Goal: Information Seeking & Learning: Find specific fact

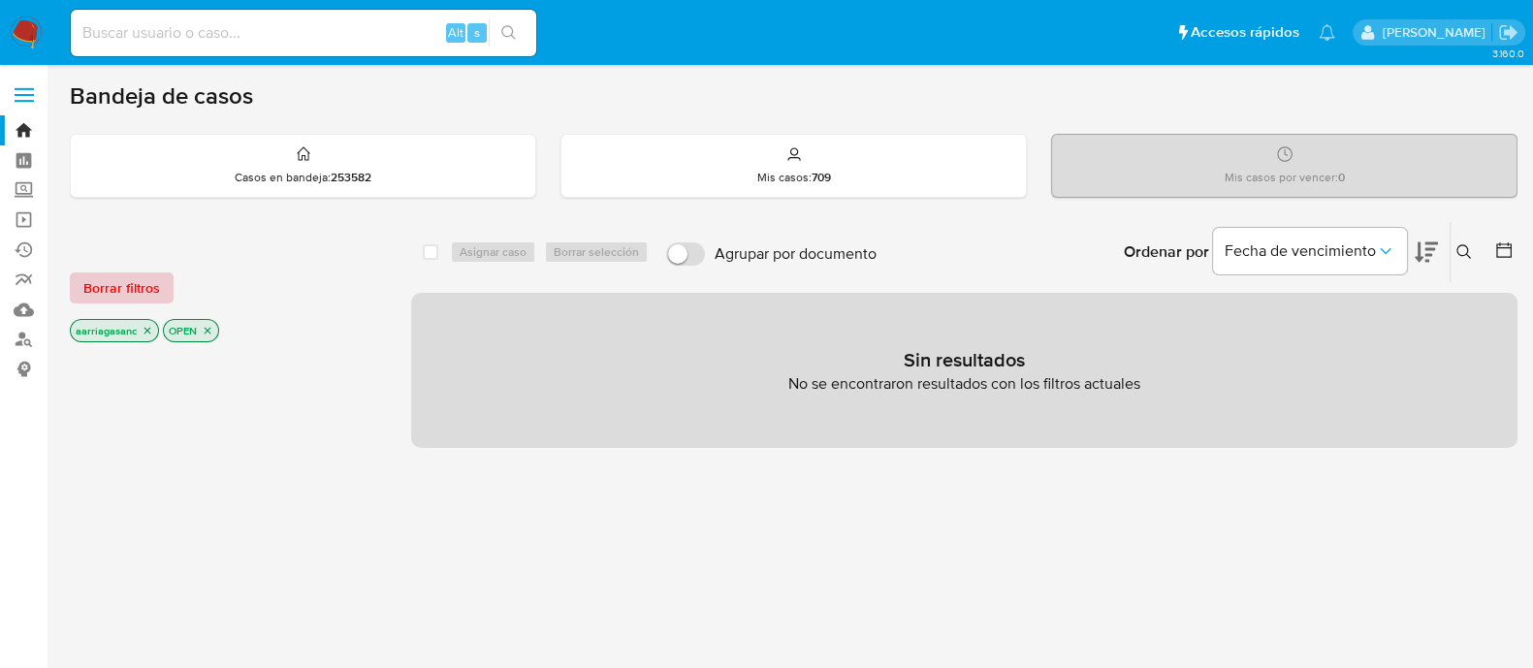
click at [122, 280] on span "Borrar filtros" at bounding box center [121, 287] width 77 height 27
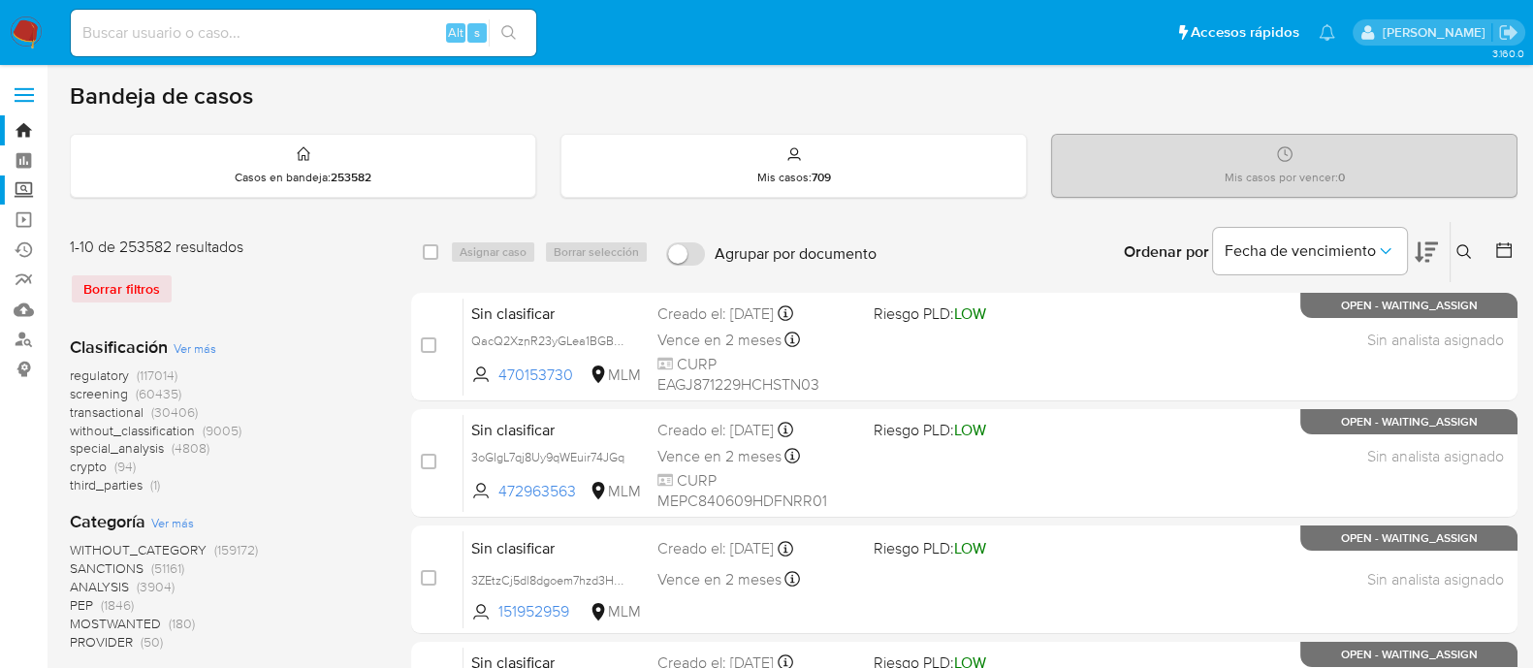
click at [15, 191] on label "Screening" at bounding box center [115, 191] width 231 height 30
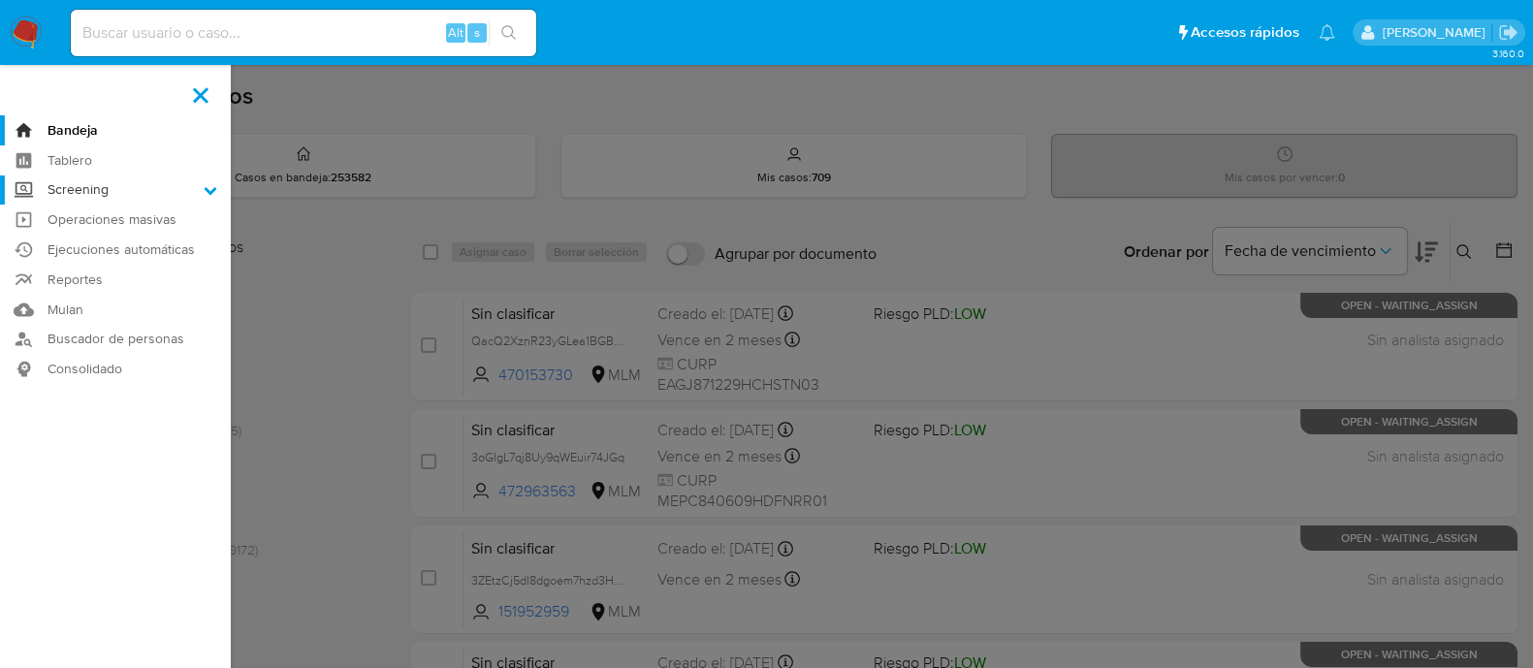
click at [0, 0] on input "Screening" at bounding box center [0, 0] width 0 height 0
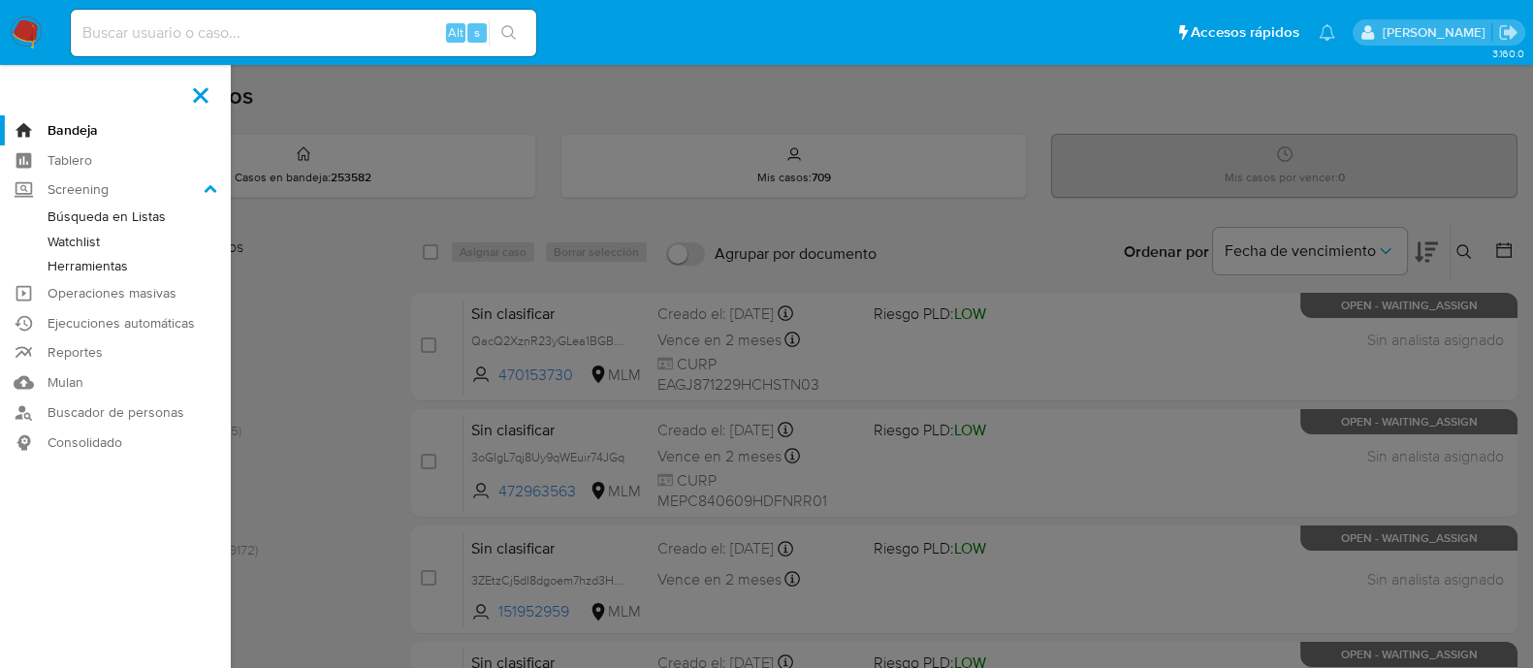
click at [58, 246] on link "Watchlist" at bounding box center [115, 242] width 231 height 24
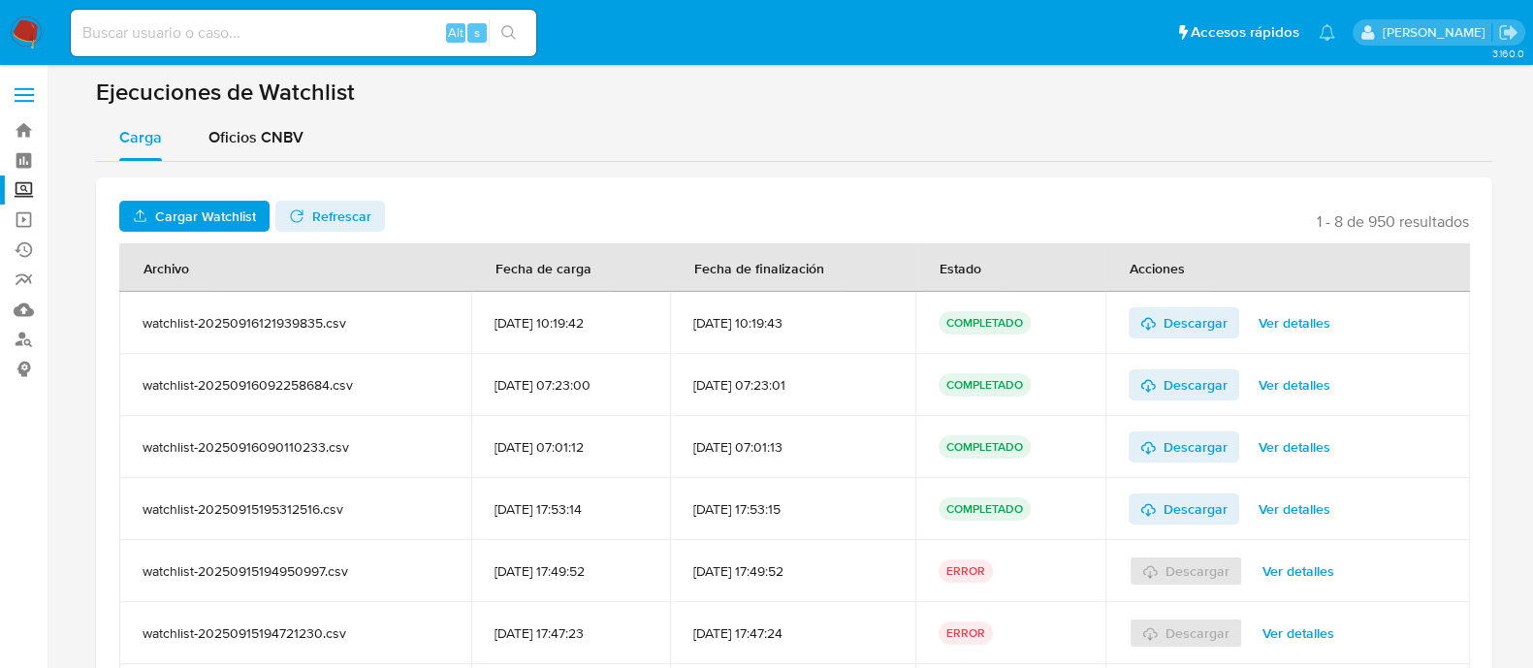
click at [1071, 213] on header "Cargar Watchlist No tiene permisos para realizar esta acción Refrescar 1 - 8 de…" at bounding box center [794, 216] width 1350 height 31
click at [273, 137] on span "Oficios CNBV" at bounding box center [256, 137] width 95 height 22
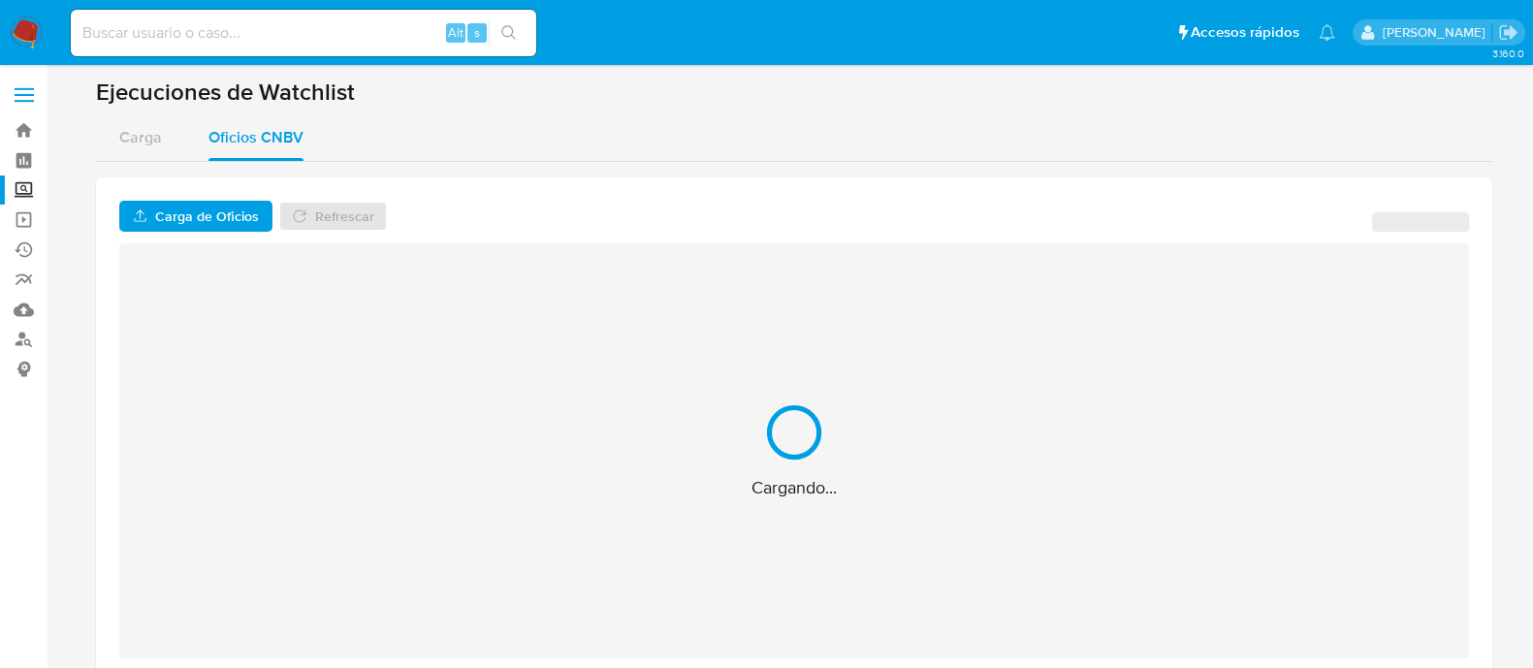
click at [196, 210] on span "Carga de Oficios" at bounding box center [207, 216] width 104 height 31
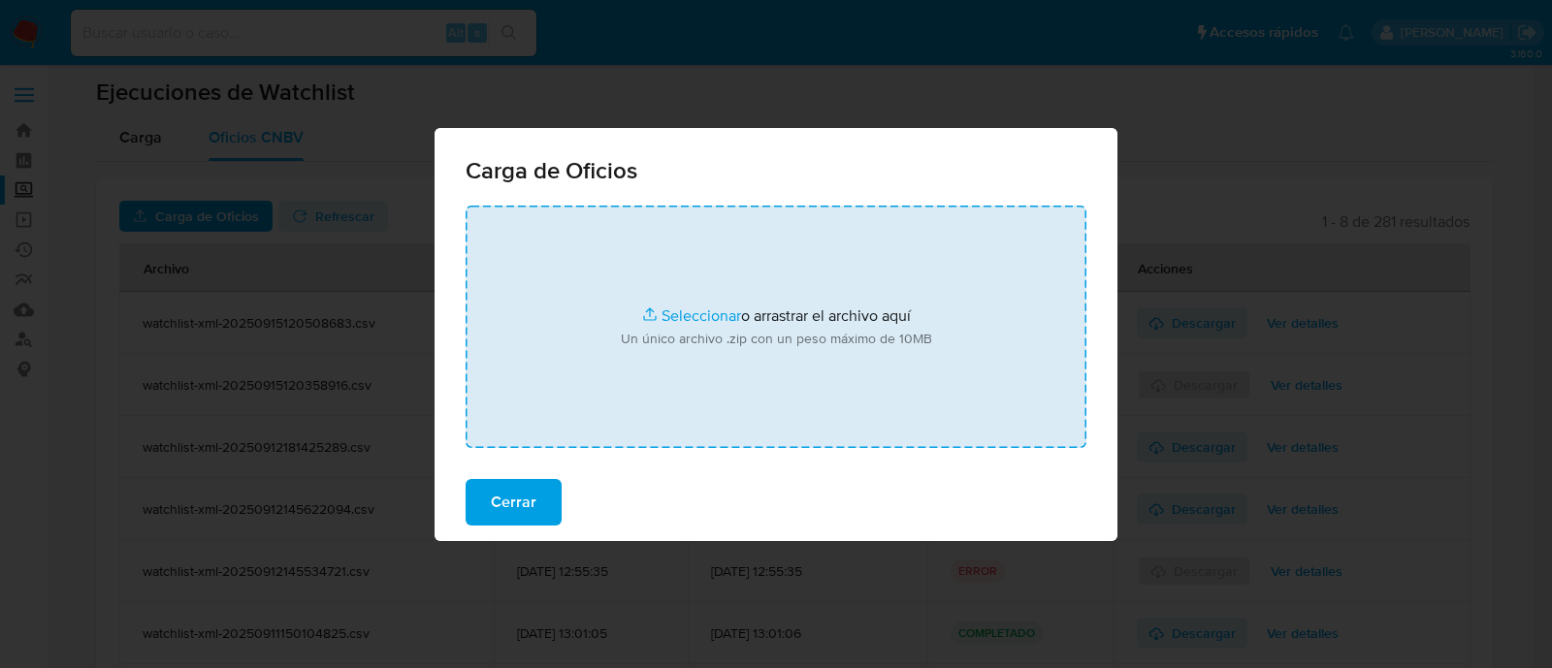
click at [679, 321] on input "file" at bounding box center [776, 327] width 621 height 242
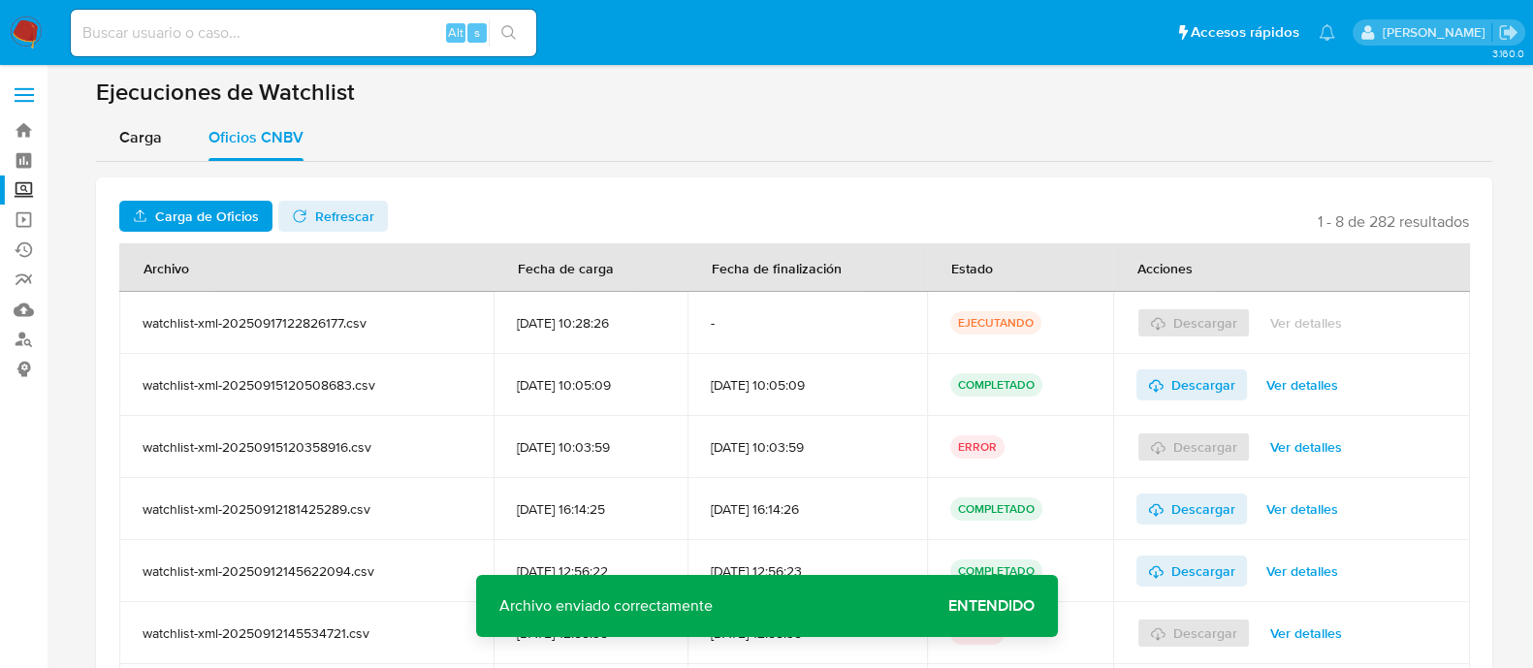
click at [1032, 606] on span "Entendido" at bounding box center [991, 606] width 86 height 0
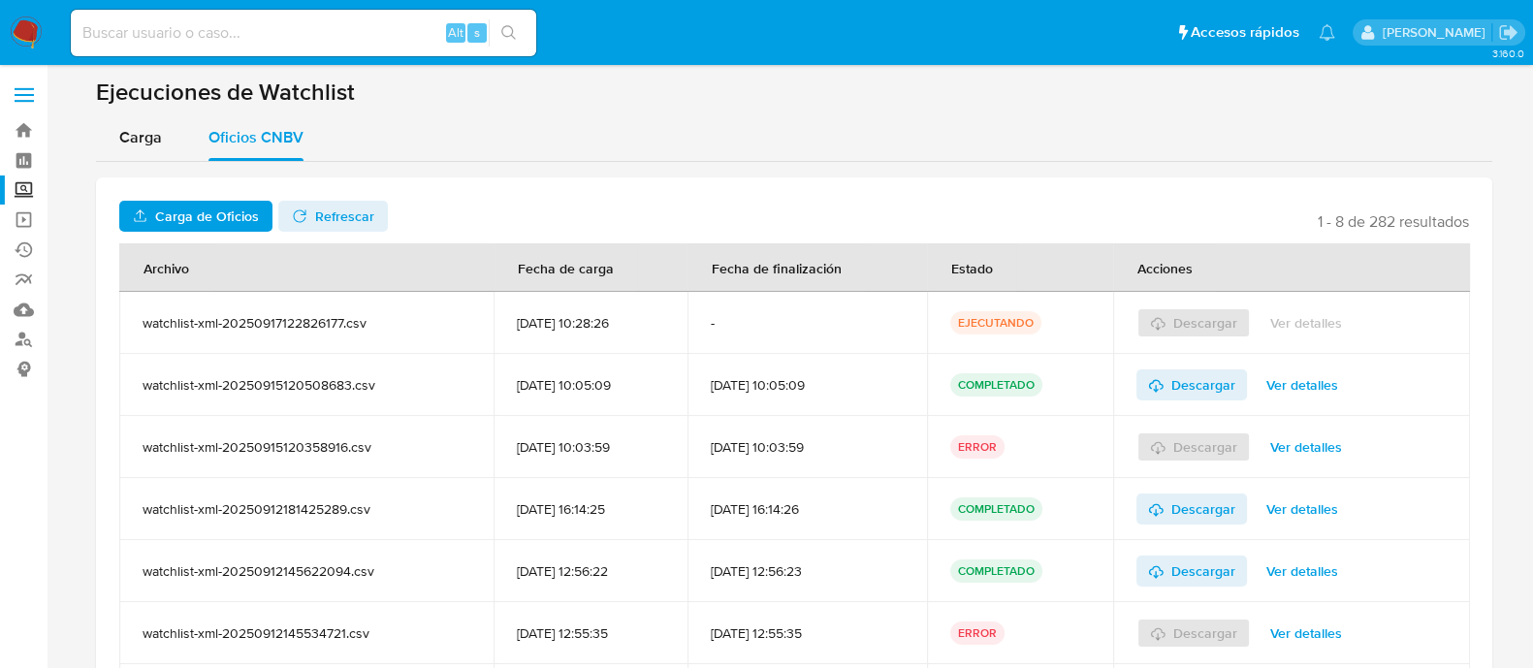
click at [319, 196] on div "Carga de Oficios No tiene permisos para realizar esta acción Refrescar 1 - 8 de…" at bounding box center [794, 494] width 1397 height 634
click at [325, 223] on span "Refrescar" at bounding box center [344, 216] width 59 height 31
click at [1182, 332] on span "Descargar" at bounding box center [1191, 322] width 87 height 31
click at [22, 183] on label "Screening" at bounding box center [115, 191] width 231 height 30
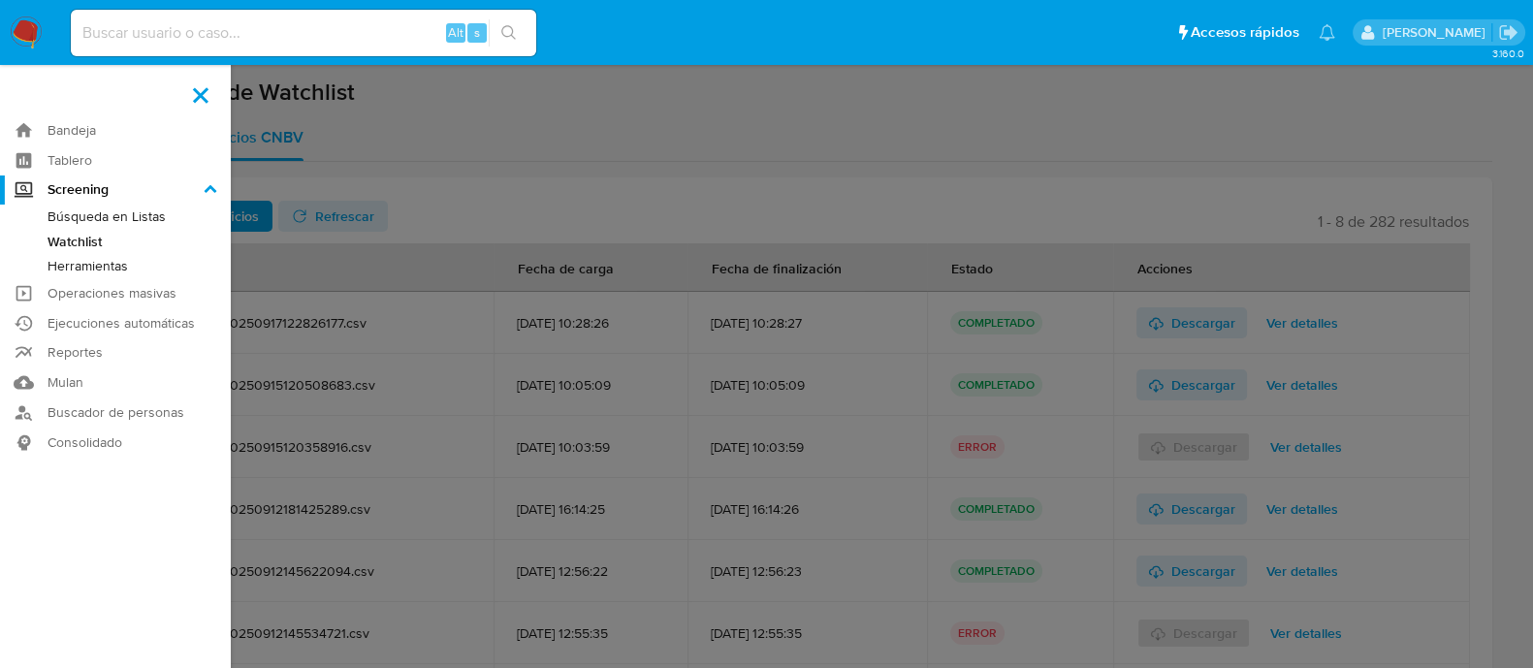
click at [0, 0] on input "Screening" at bounding box center [0, 0] width 0 height 0
click at [150, 210] on link "Búsqueda en Listas" at bounding box center [115, 217] width 231 height 24
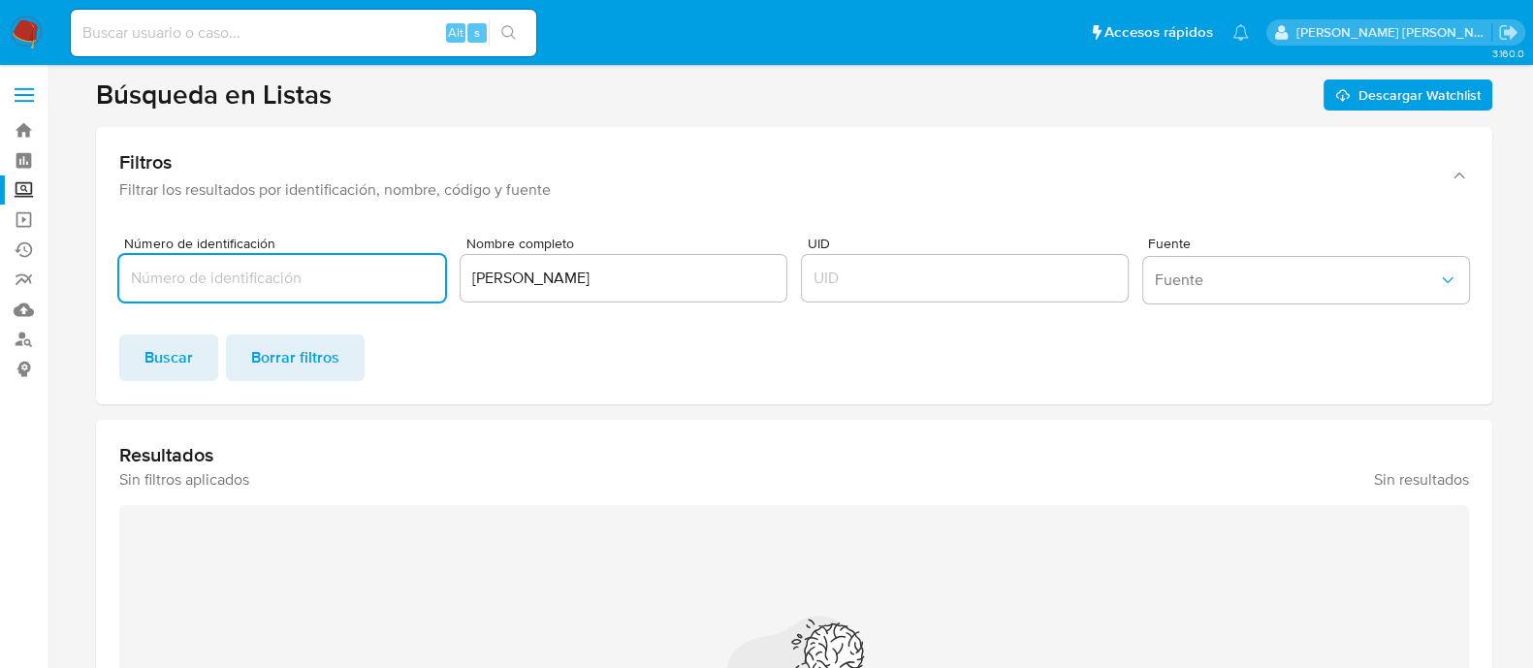
click at [603, 289] on input "[PERSON_NAME]" at bounding box center [624, 278] width 326 height 25
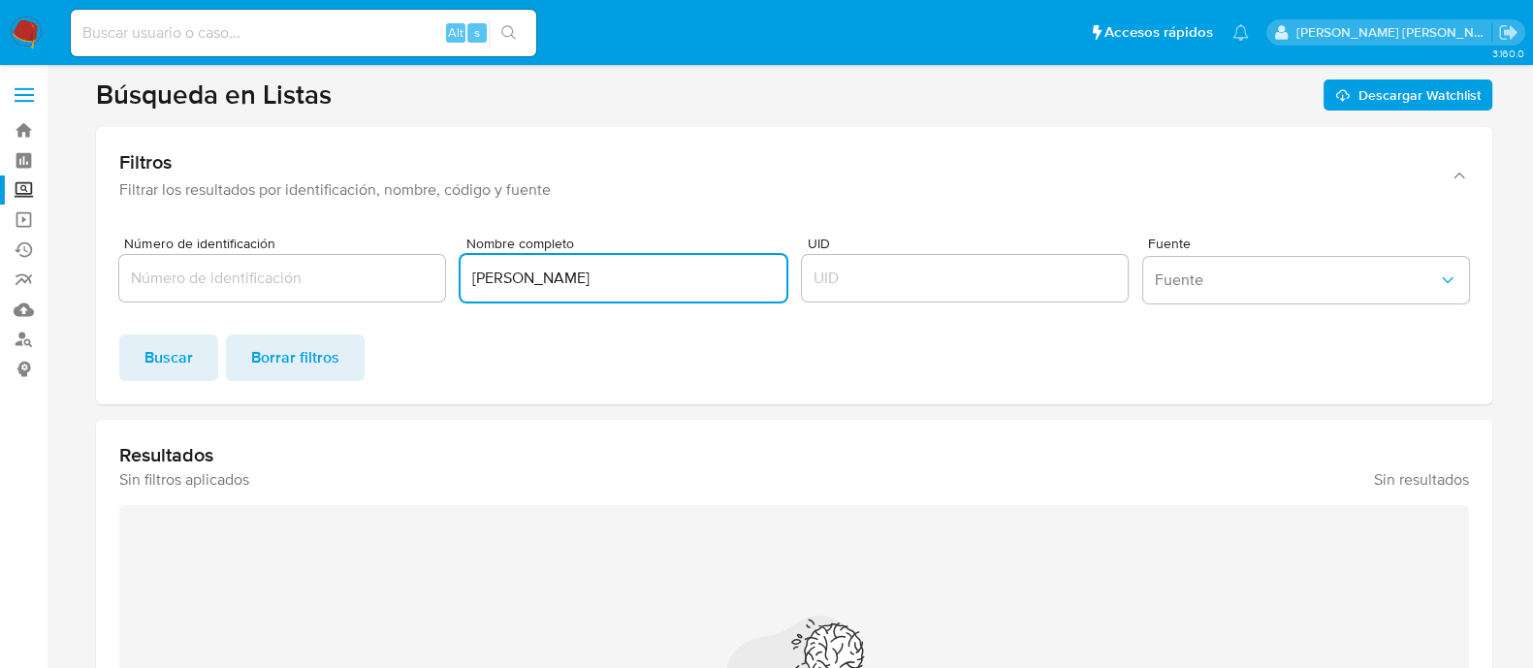
click at [603, 289] on input "[PERSON_NAME]" at bounding box center [624, 278] width 326 height 25
paste input "[PERSON_NAME]"
click at [179, 370] on span "Buscar" at bounding box center [169, 358] width 48 height 43
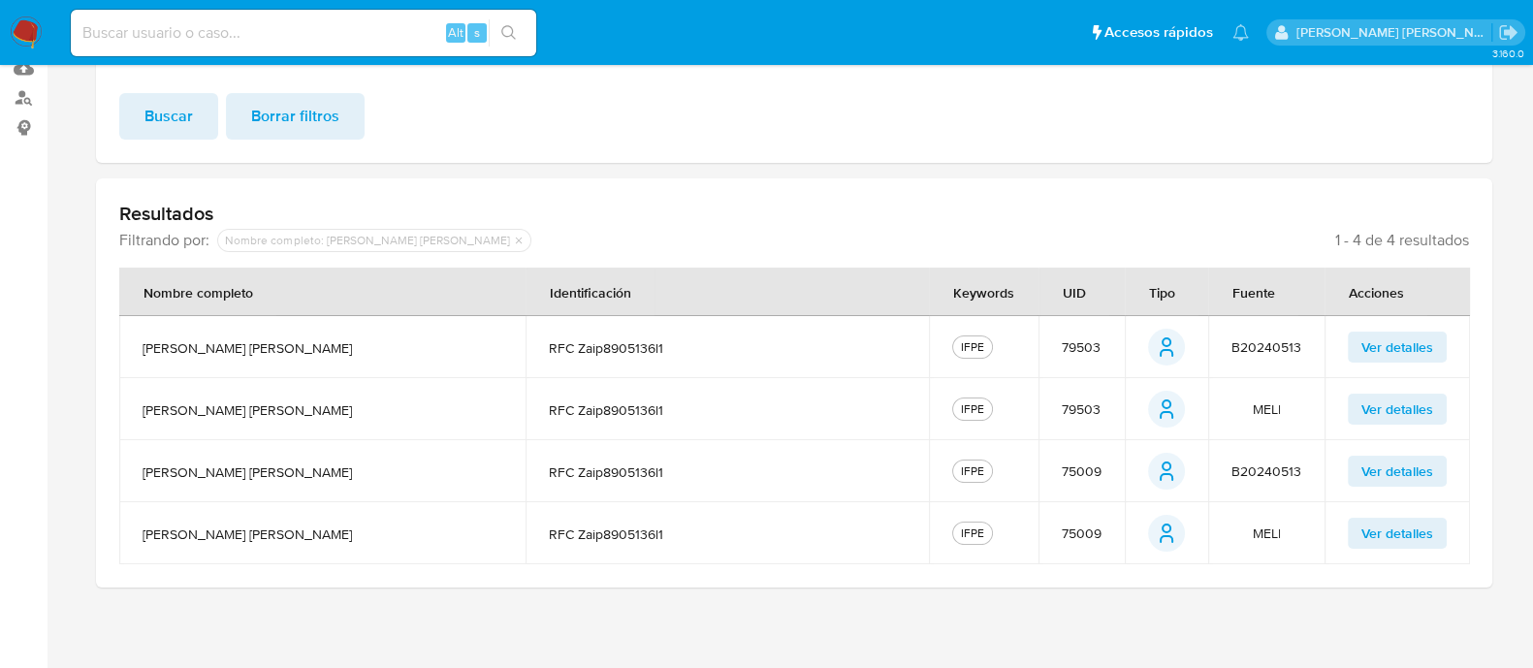
scroll to position [242, 0]
click at [1077, 352] on span "79503" at bounding box center [1081, 345] width 39 height 17
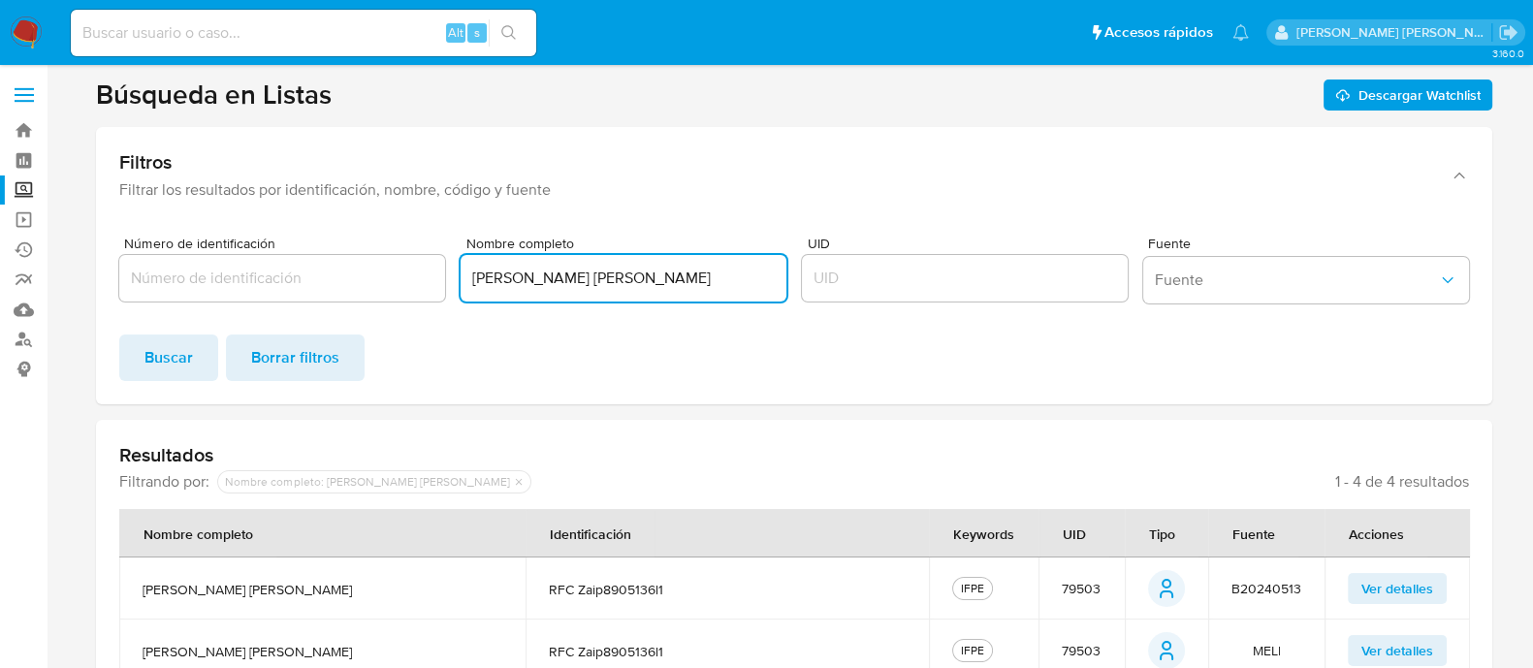
click at [593, 277] on input "[PERSON_NAME] [PERSON_NAME]" at bounding box center [624, 278] width 326 height 25
paste input "[PERSON_NAME]"
paste input "VILLA [PERSON_NAME]"
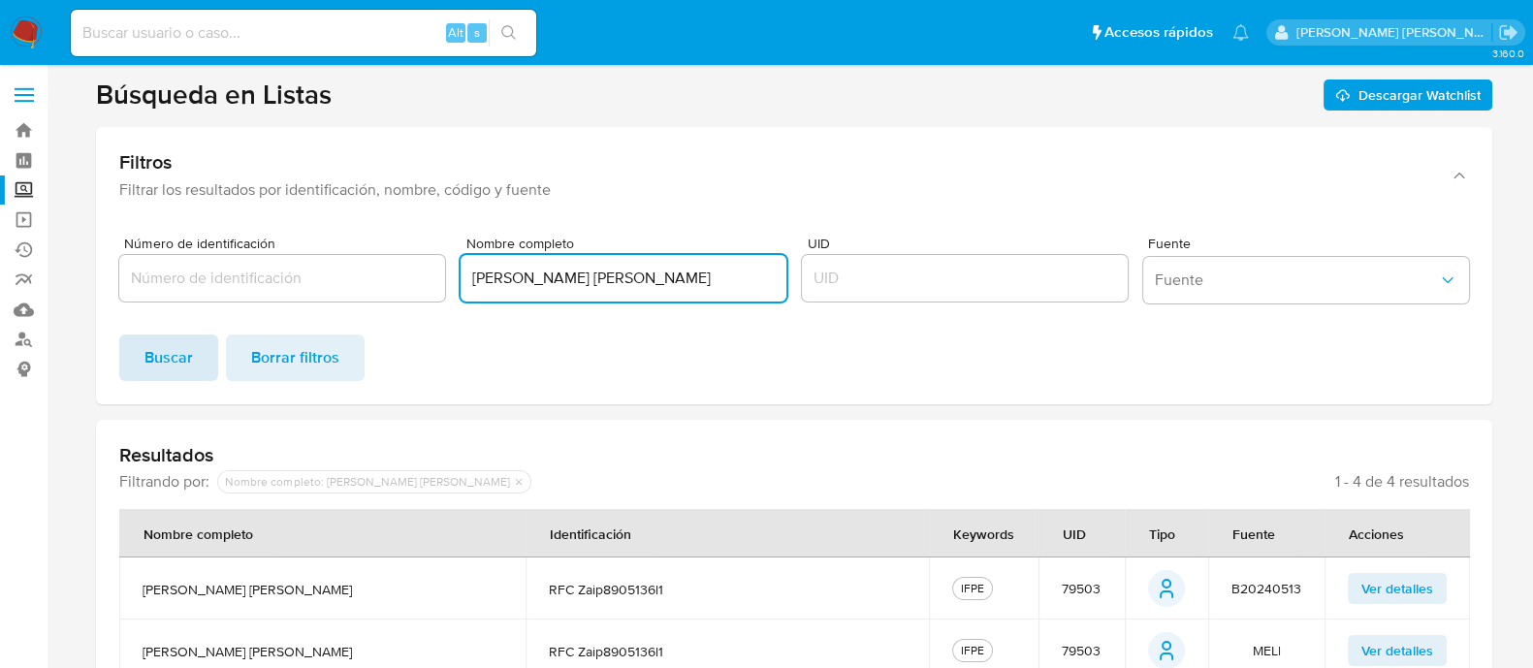
type input "[PERSON_NAME] [PERSON_NAME]"
click at [188, 337] on span "Buscar" at bounding box center [169, 358] width 48 height 43
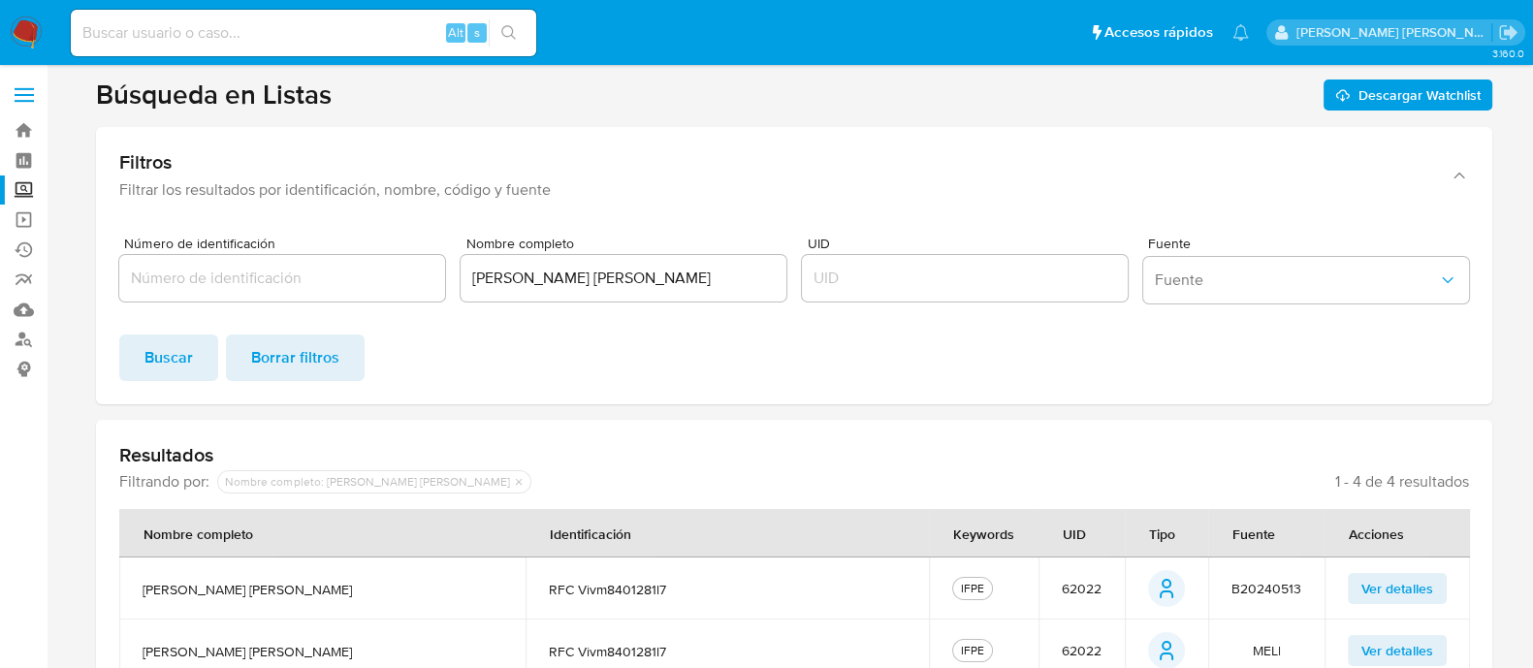
scroll to position [242, 0]
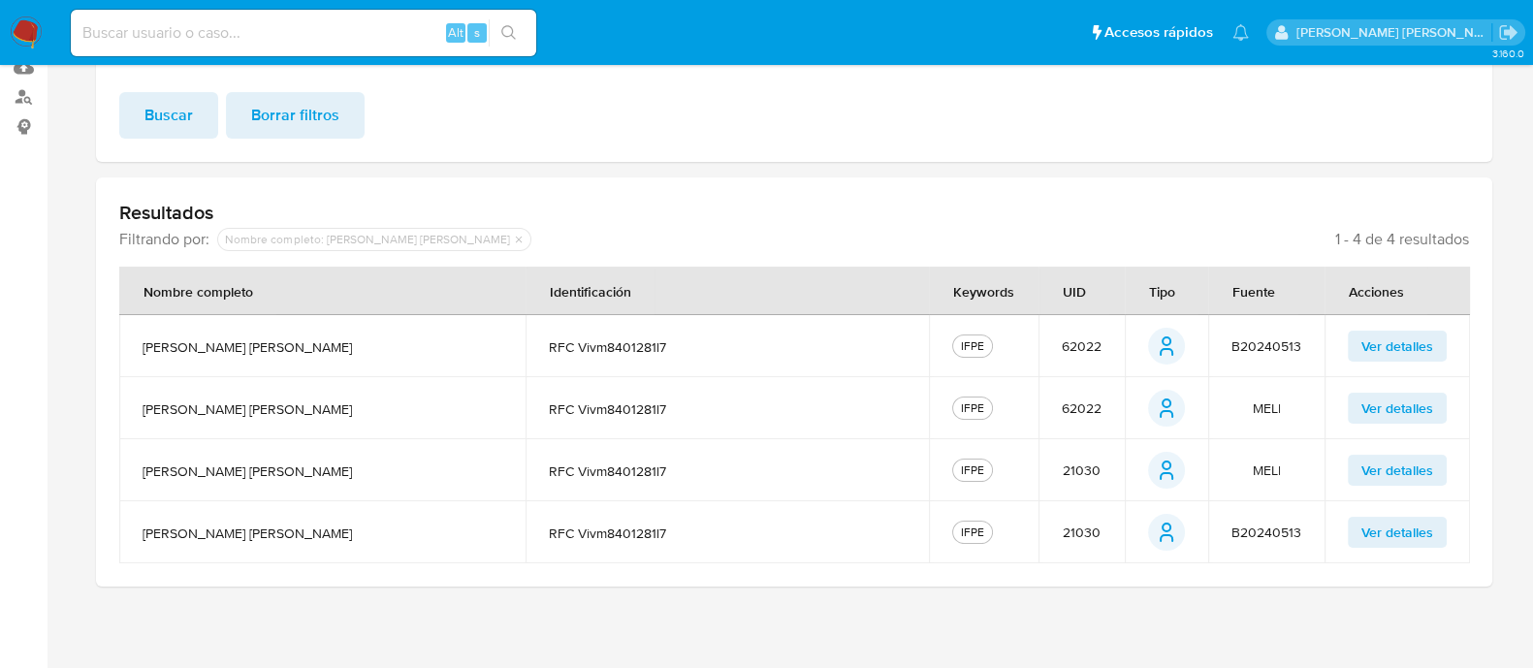
click at [1067, 337] on span "62022" at bounding box center [1082, 345] width 40 height 17
